Goal: Task Accomplishment & Management: Understand process/instructions

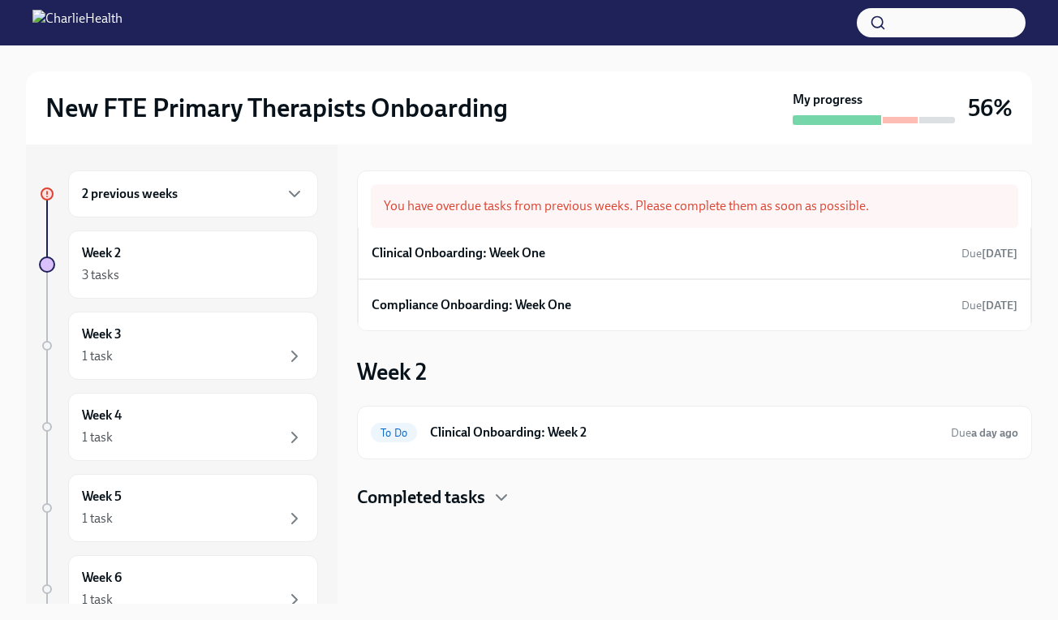
click at [218, 196] on div "2 previous weeks" at bounding box center [193, 193] width 222 height 19
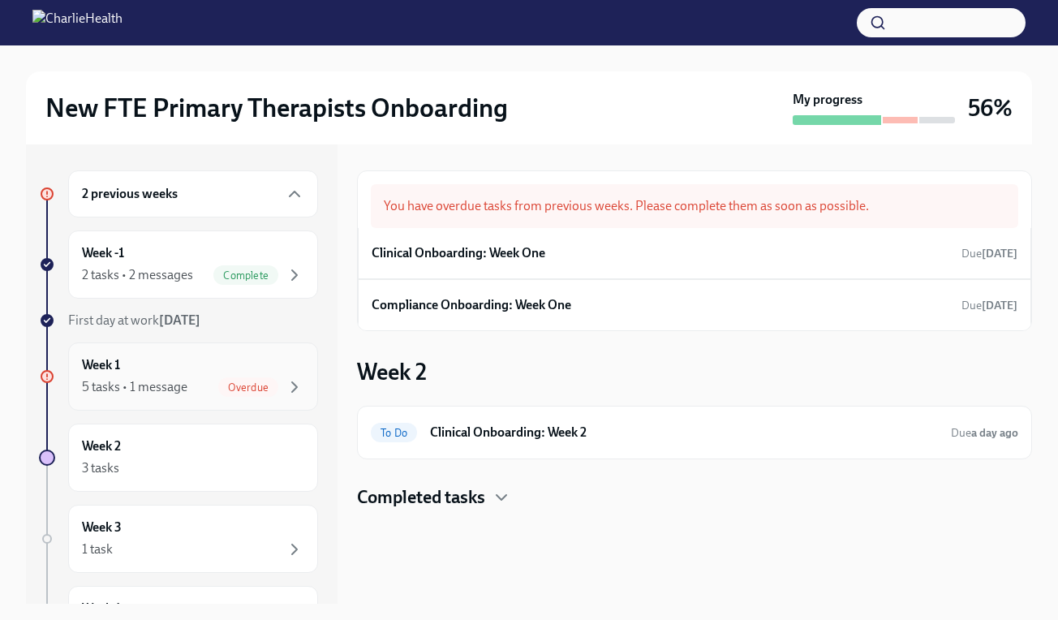
click at [182, 385] on div "5 tasks • 1 message" at bounding box center [134, 387] width 105 height 18
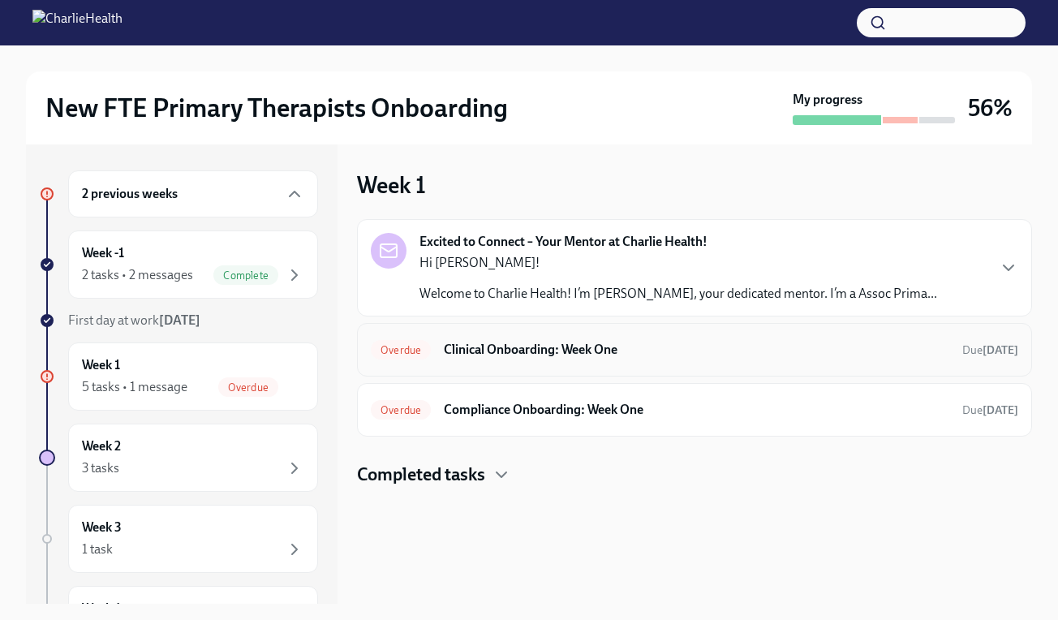
click at [633, 354] on h6 "Clinical Onboarding: Week One" at bounding box center [697, 350] width 506 height 18
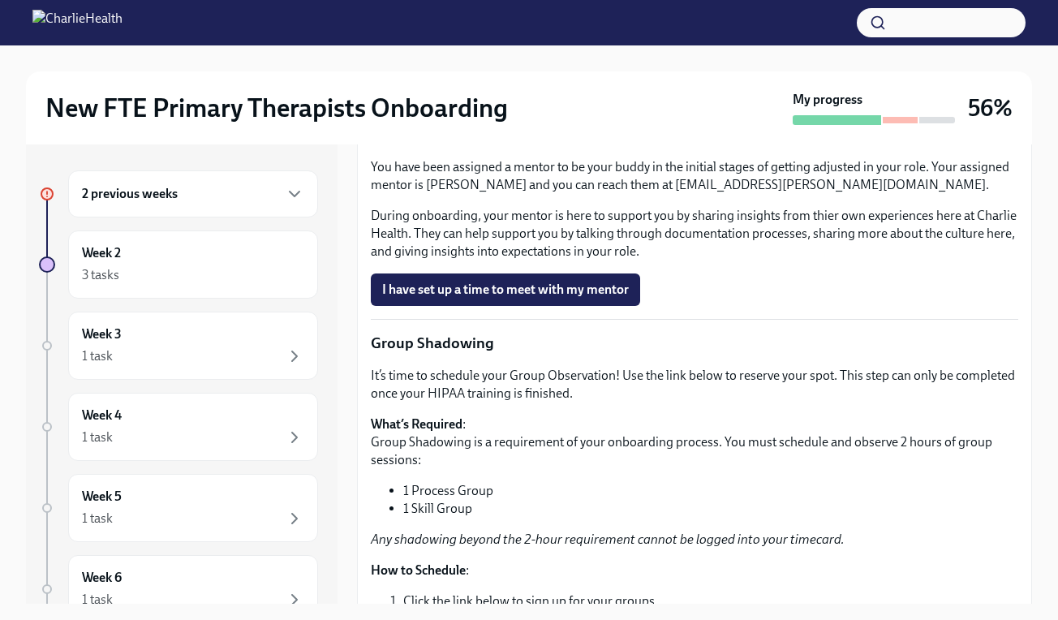
scroll to position [1747, 0]
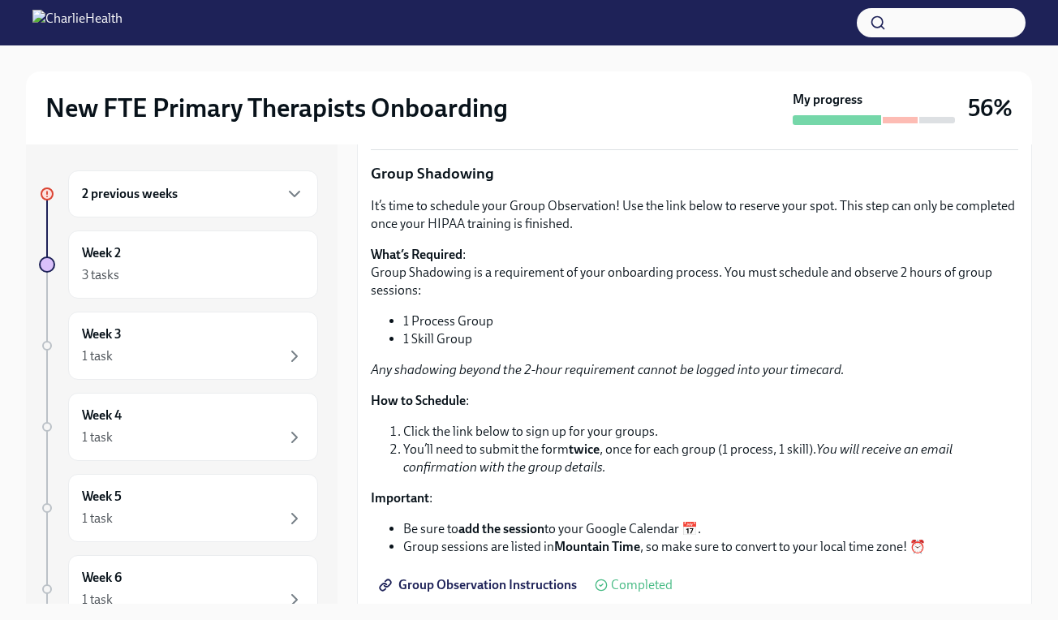
click at [573, 128] on span "I have set up a time to meet with my mentor" at bounding box center [505, 120] width 247 height 16
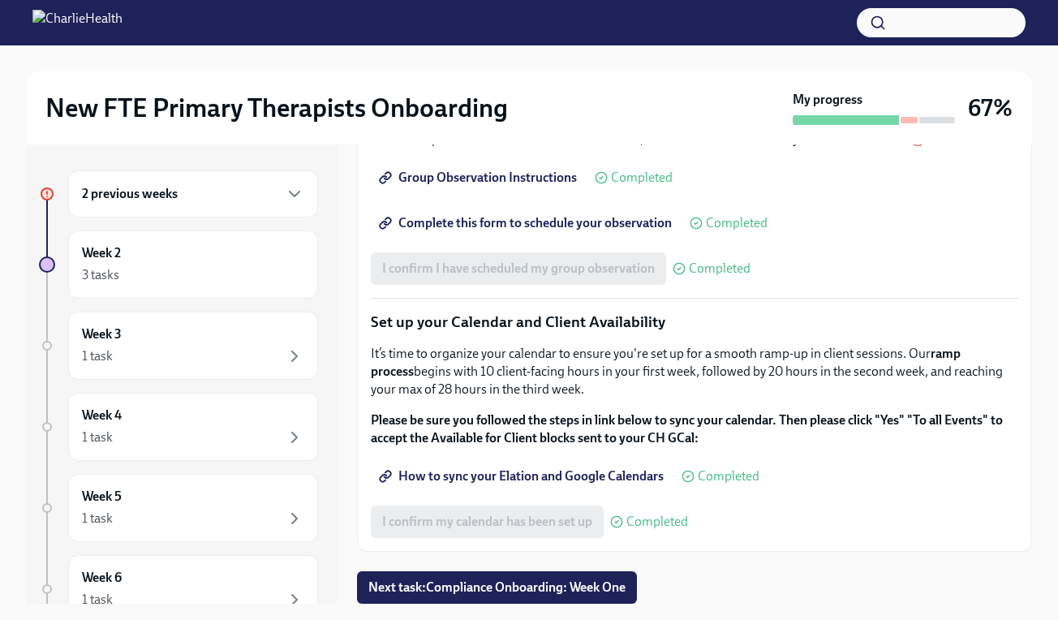
scroll to position [2370, 0]
click at [596, 588] on span "Next task : Compliance Onboarding: Week One" at bounding box center [496, 587] width 257 height 16
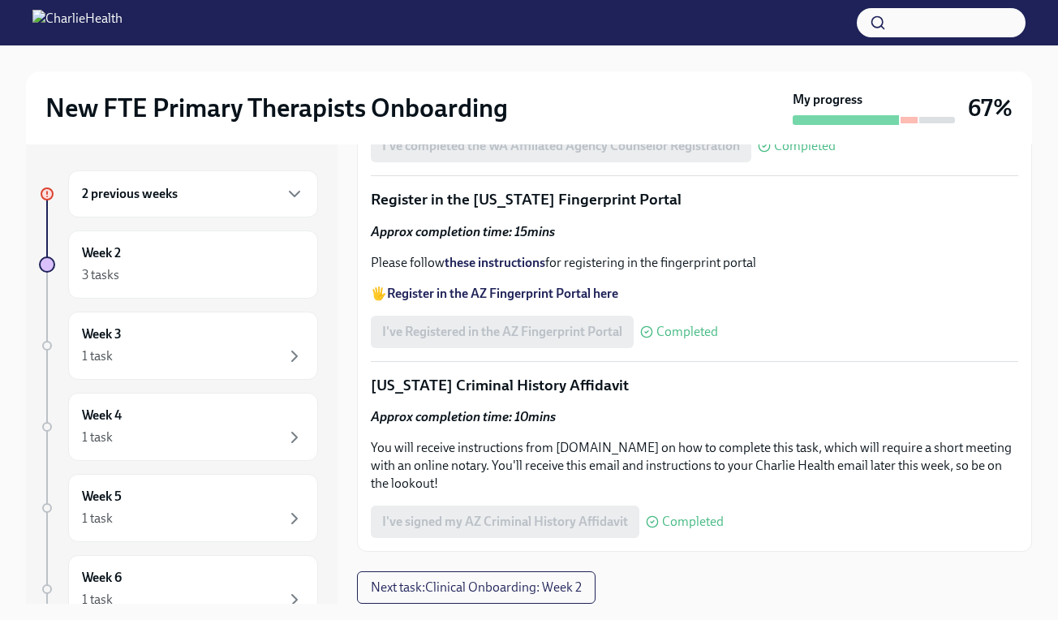
scroll to position [2219, 0]
click at [574, 588] on span "Next task : Clinical Onboarding: Week 2" at bounding box center [476, 587] width 211 height 16
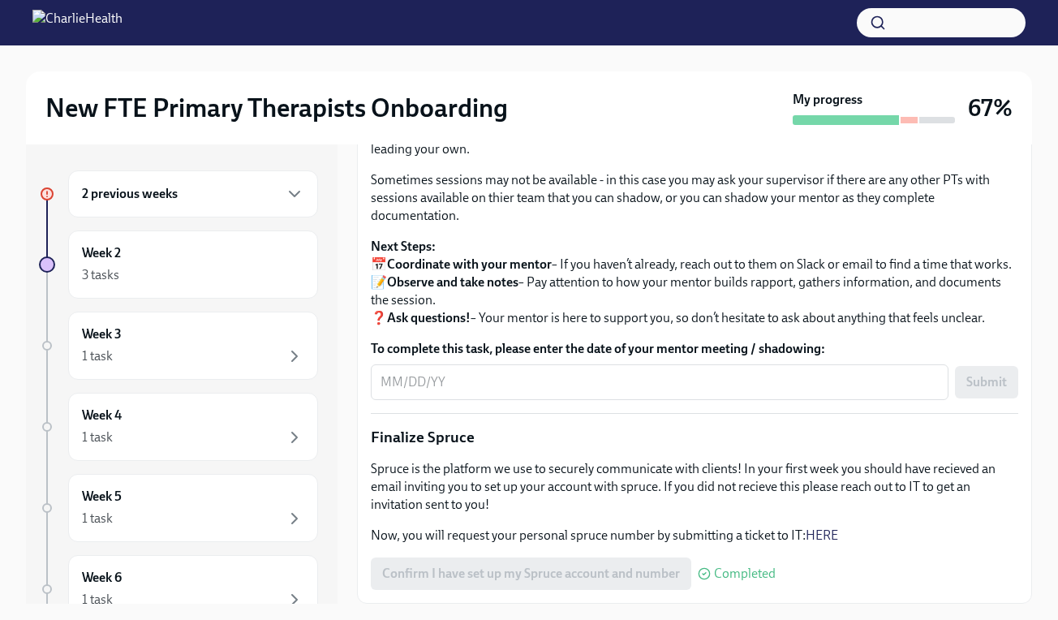
scroll to position [1628, 0]
